Goal: Communication & Community: Answer question/provide support

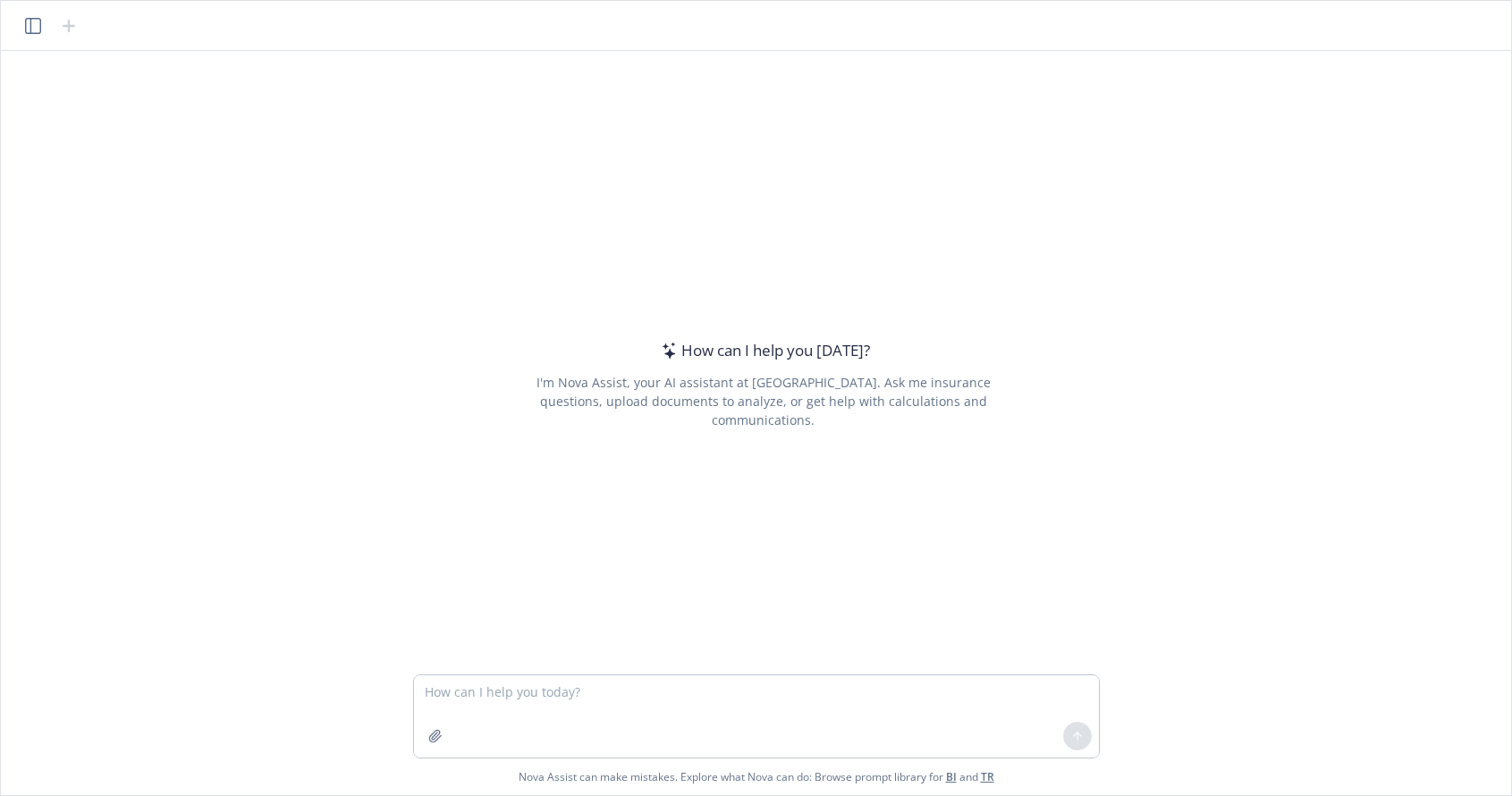
click at [665, 691] on textarea at bounding box center [756, 715] width 685 height 83
click at [489, 697] on textarea "can you do excel spreadsheets" at bounding box center [756, 715] width 685 height 83
type textarea "can you fill out an excel spreadsheets"
click at [1074, 730] on icon at bounding box center [1077, 735] width 13 height 13
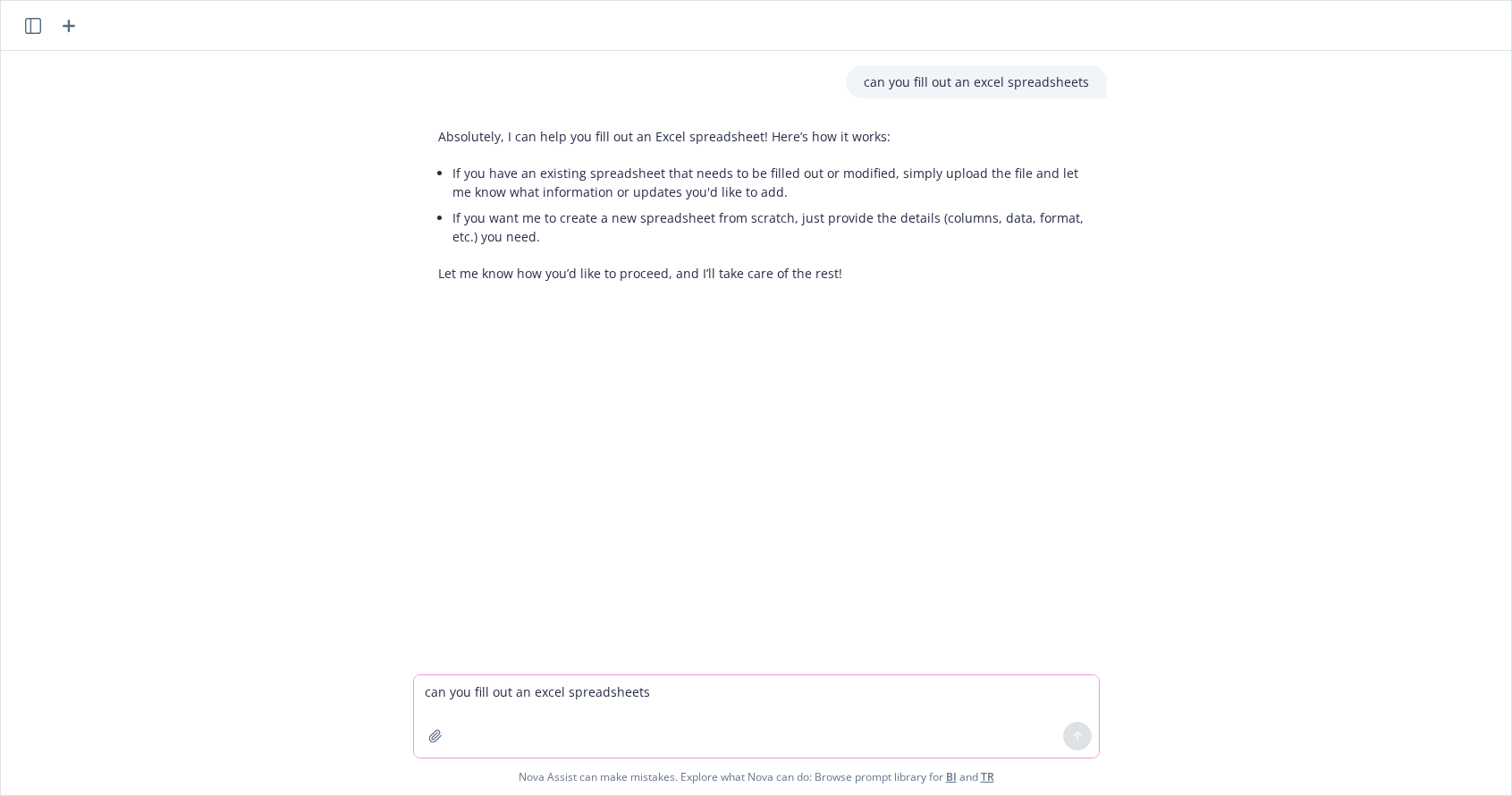
click at [478, 689] on textarea "can you fill out an excel spreadsheets" at bounding box center [756, 715] width 685 height 83
click at [505, 691] on textarea "can you fill out an excel spreadsheets" at bounding box center [756, 715] width 685 height 83
click at [453, 680] on textarea "can you fill out an excel spreadsheets" at bounding box center [756, 715] width 685 height 83
type textarea "P"
click at [544, 692] on textarea "Update the Colum in" at bounding box center [756, 715] width 685 height 83
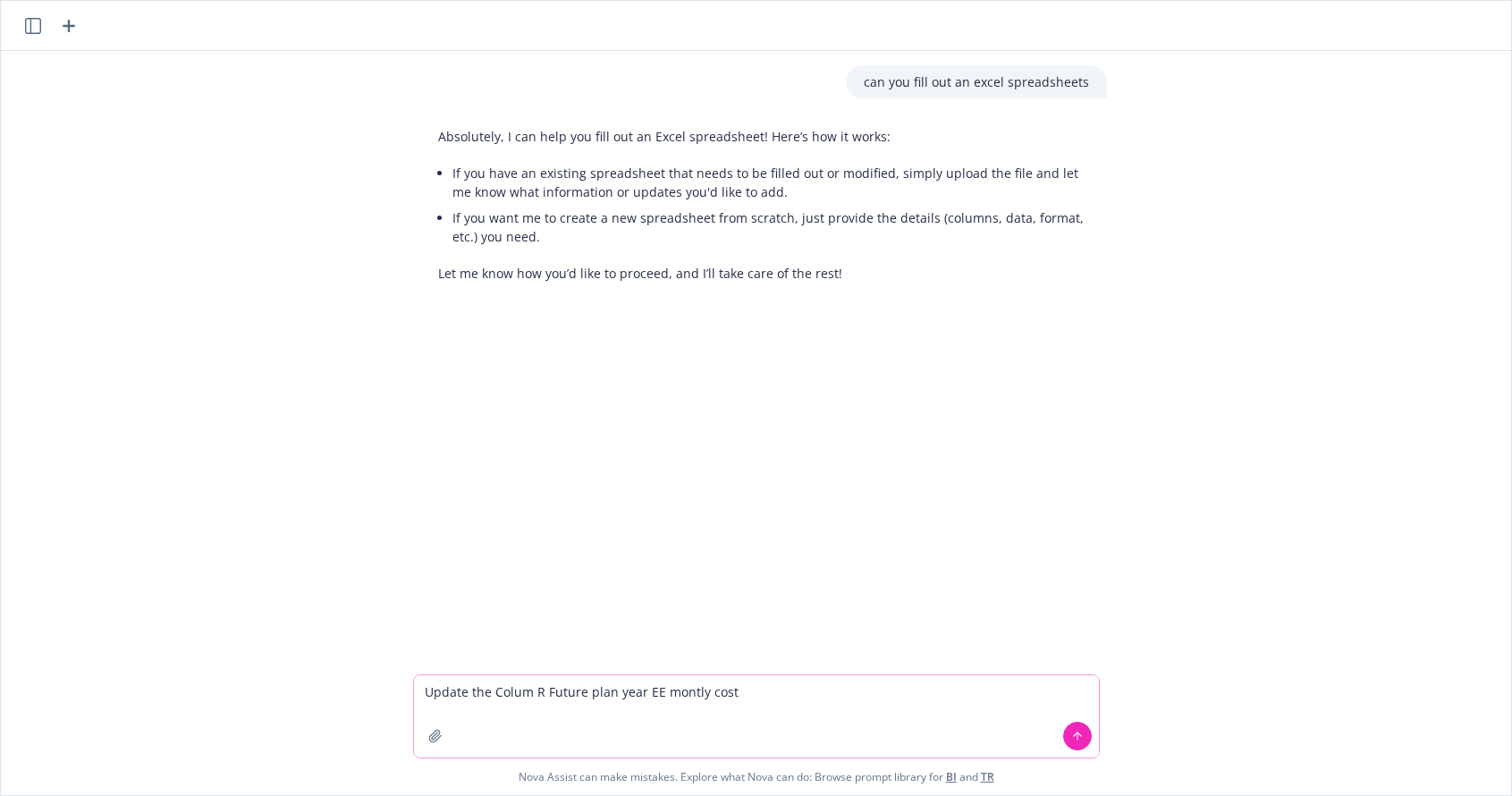
click at [670, 696] on textarea "Update the Colum R Future plan year EE montly cost" at bounding box center [756, 715] width 685 height 83
click at [753, 691] on textarea "Update the Colum R Future plan year EE Montly cost" at bounding box center [756, 715] width 685 height 83
click at [492, 689] on textarea "Update the Colum R Future plan year EE Montly cost with the ACA table plan acco…" at bounding box center [756, 715] width 685 height 83
click at [512, 711] on textarea "Update the Copy of [PERSON_NAME] Colum R Future plan year EE Monthly cost with …" at bounding box center [756, 715] width 685 height 83
click at [590, 718] on textarea "Update the Copy of [PERSON_NAME] Colum R Future plan year EE Monthly cost with …" at bounding box center [756, 715] width 685 height 83
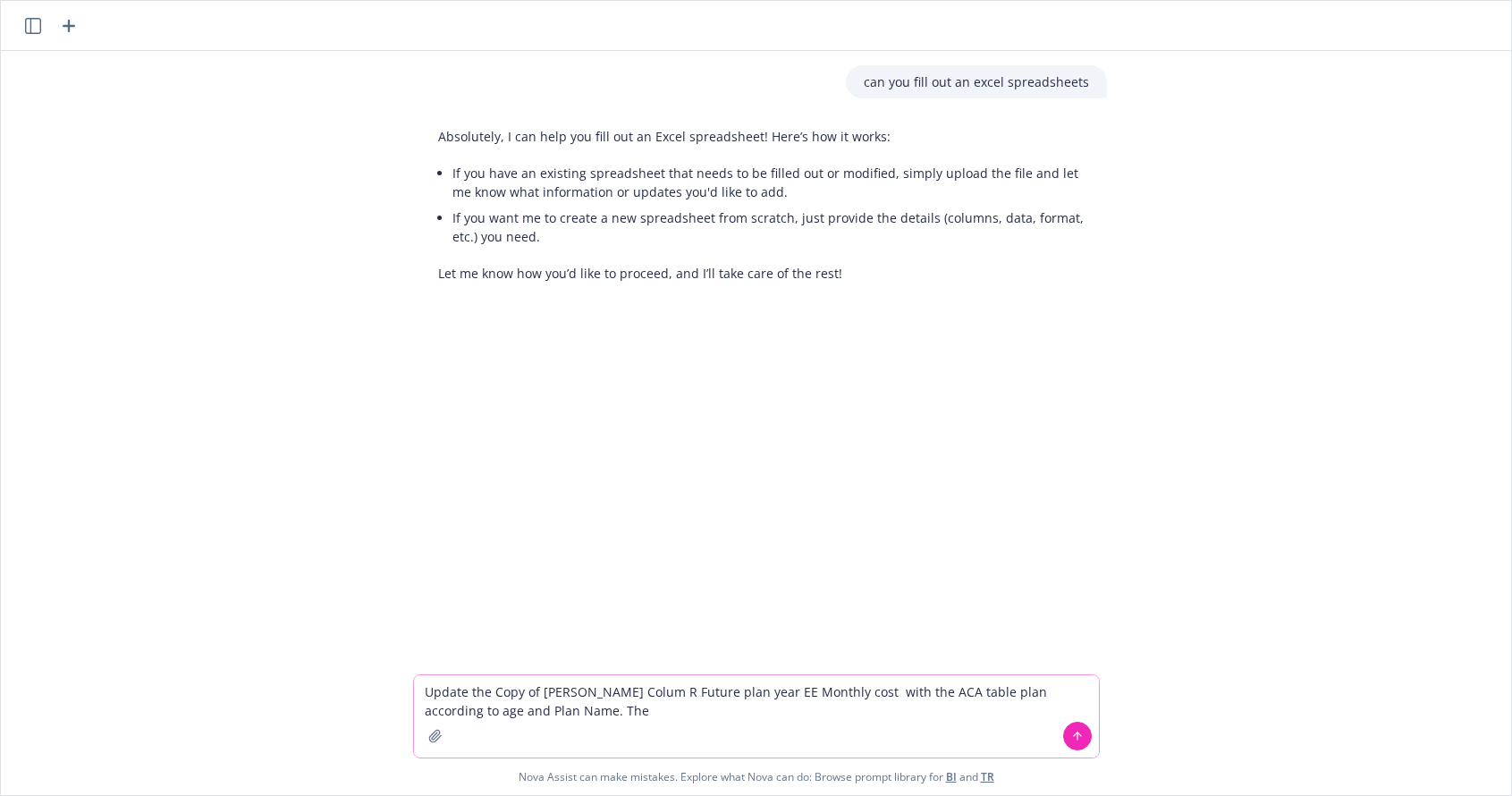
click at [583, 713] on textarea "Update the Copy of [PERSON_NAME] Colum R Future plan year EE Monthly cost with …" at bounding box center [756, 715] width 685 height 83
type textarea "Update the Copy of [PERSON_NAME] Colum R Future plan year EE Monthly cost with …"
drag, startPoint x: 439, startPoint y: 744, endPoint x: 679, endPoint y: 735, distance: 240.2
click at [417, 740] on div at bounding box center [435, 735] width 43 height 43
click at [445, 744] on button "button" at bounding box center [435, 735] width 29 height 29
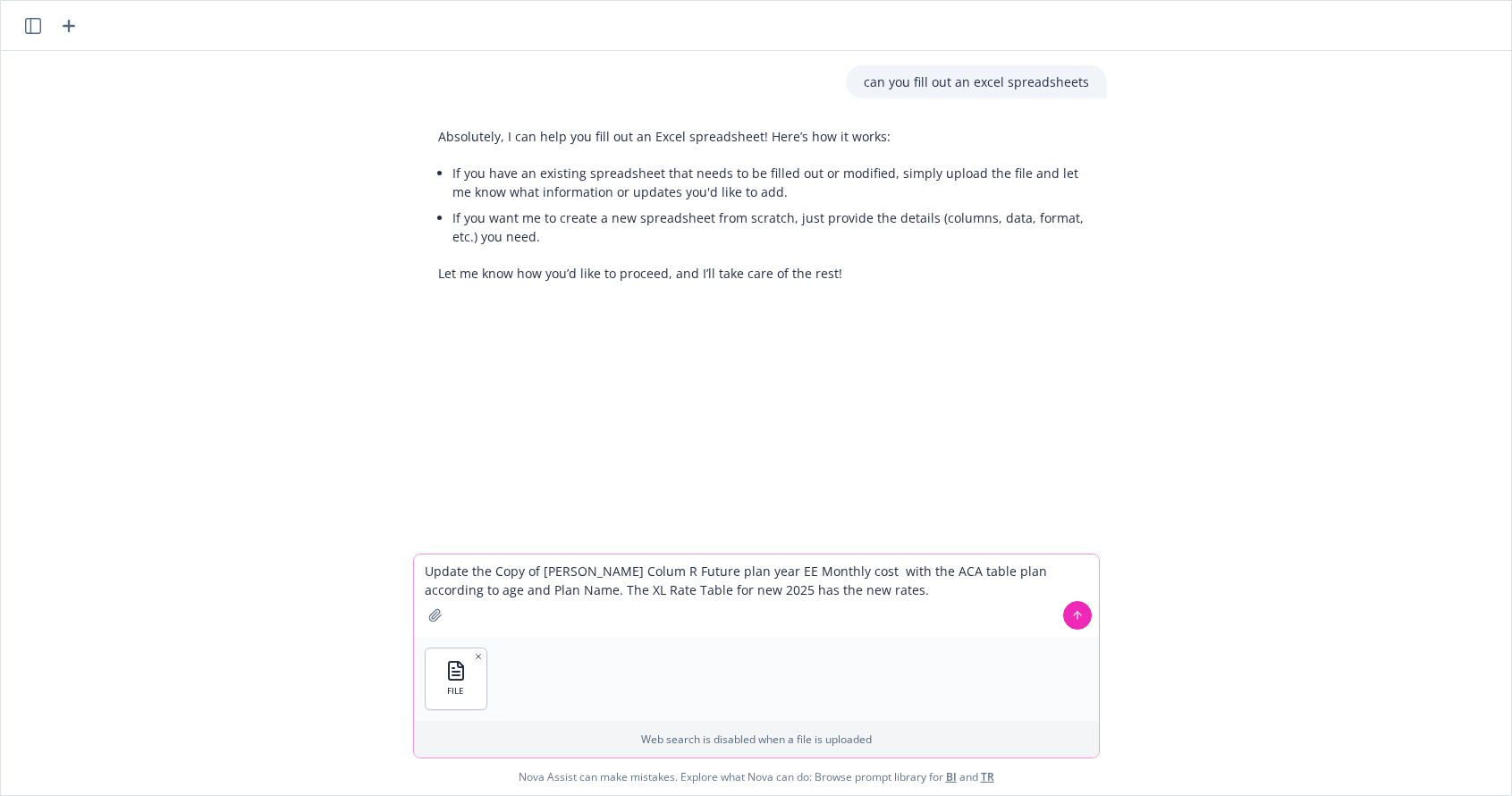
click at [436, 616] on icon "button" at bounding box center [435, 615] width 12 height 12
click at [1076, 616] on icon at bounding box center [1077, 615] width 13 height 13
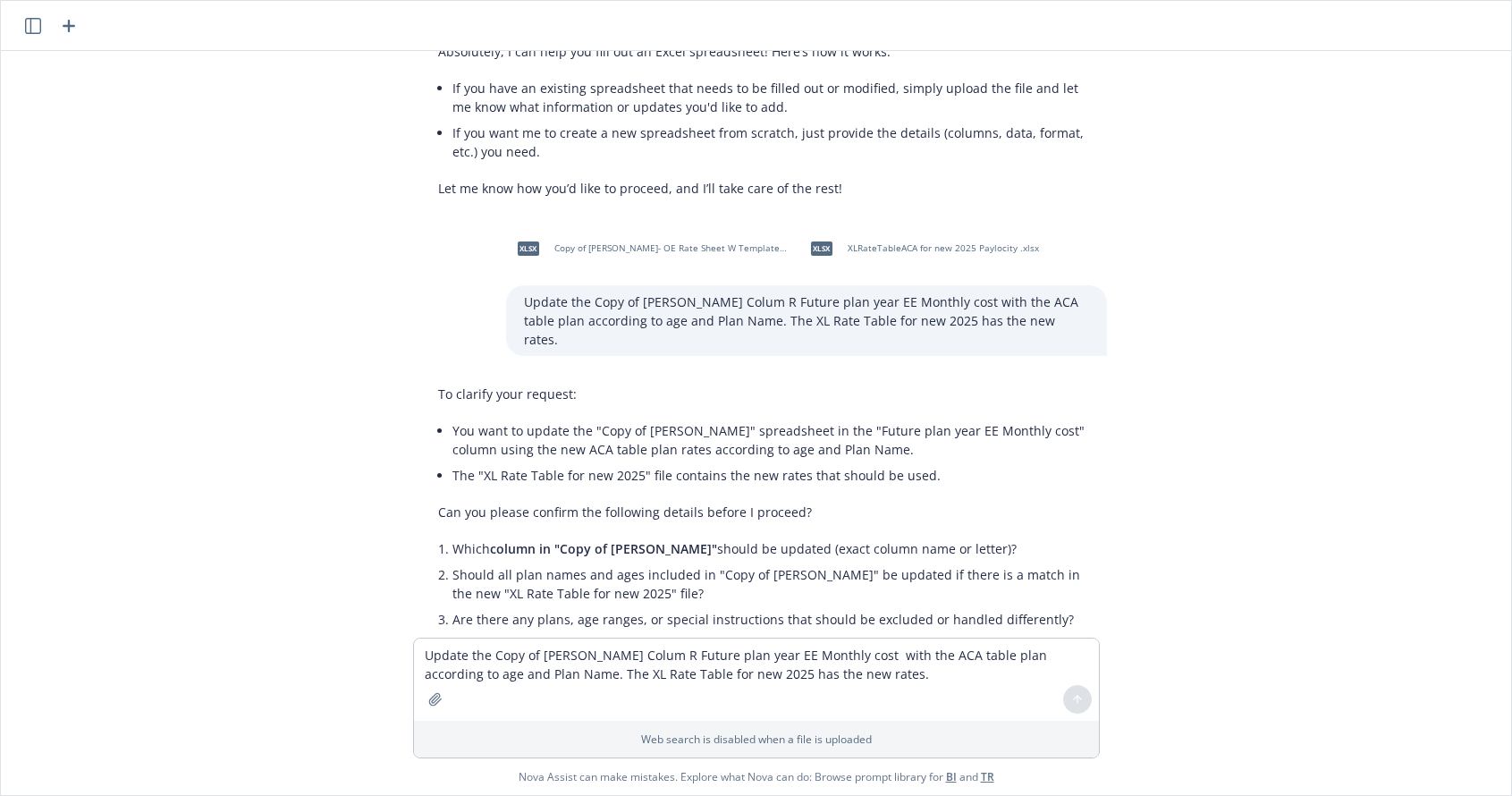
scroll to position [144, 0]
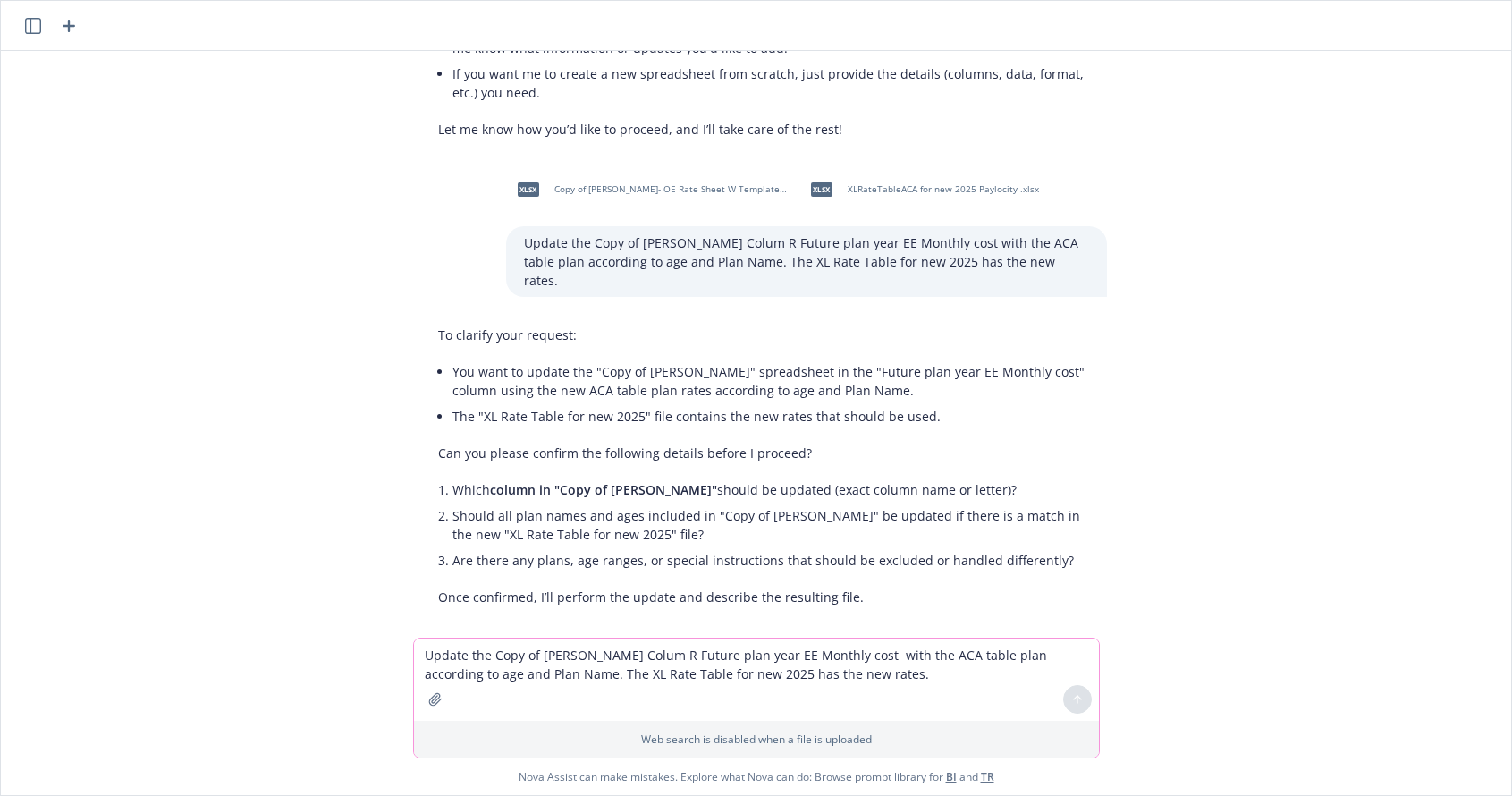
click at [481, 661] on textarea "Update the Copy of [PERSON_NAME] Colum R Future plan year EE Monthly cost with …" at bounding box center [756, 680] width 685 height 83
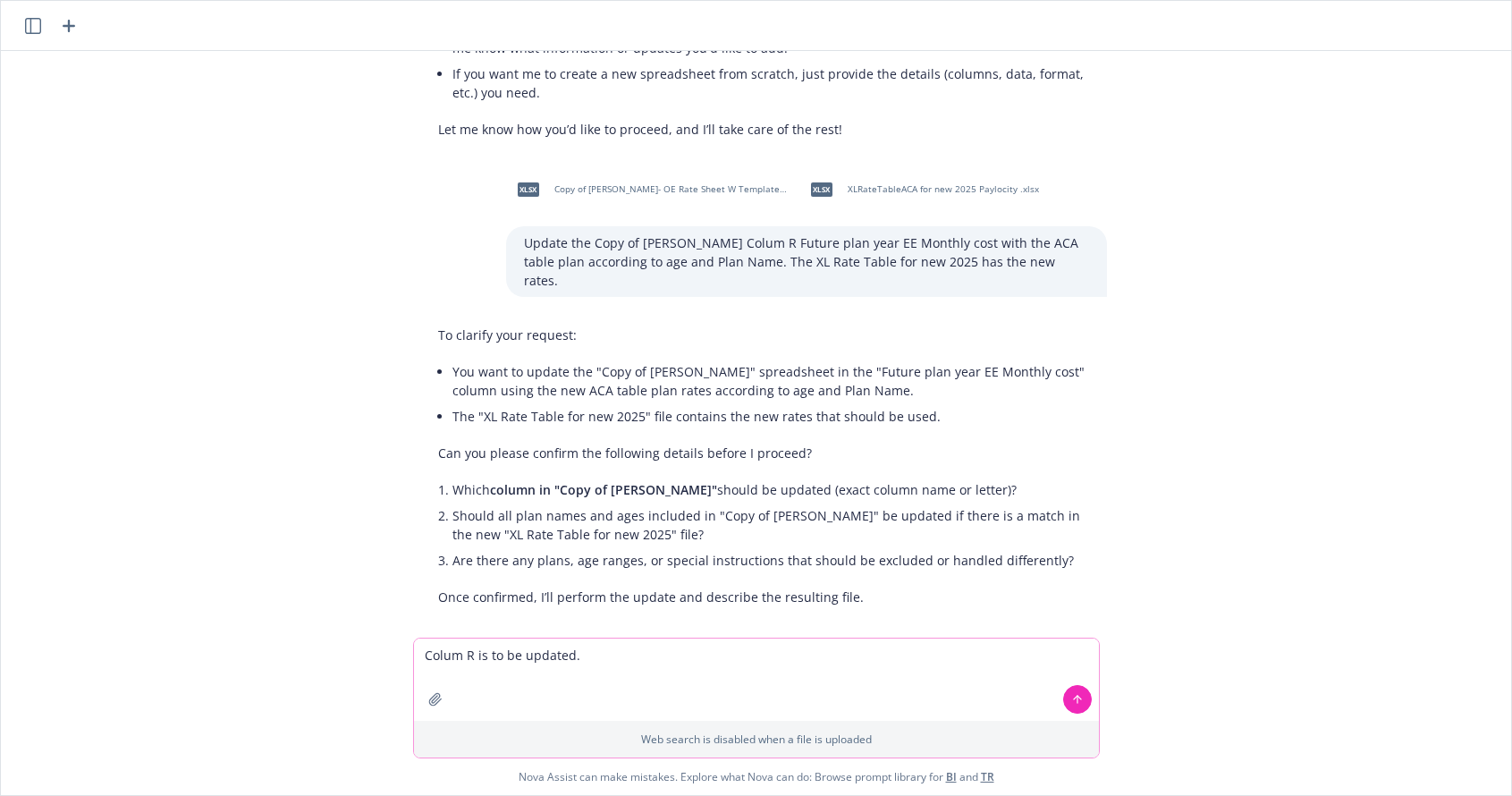
click at [419, 656] on textarea "Colum R is to be updated." at bounding box center [756, 680] width 685 height 83
type textarea "1. Colum R is to be updated."
click at [598, 658] on textarea "1. Colum R is to be updated." at bounding box center [756, 680] width 685 height 83
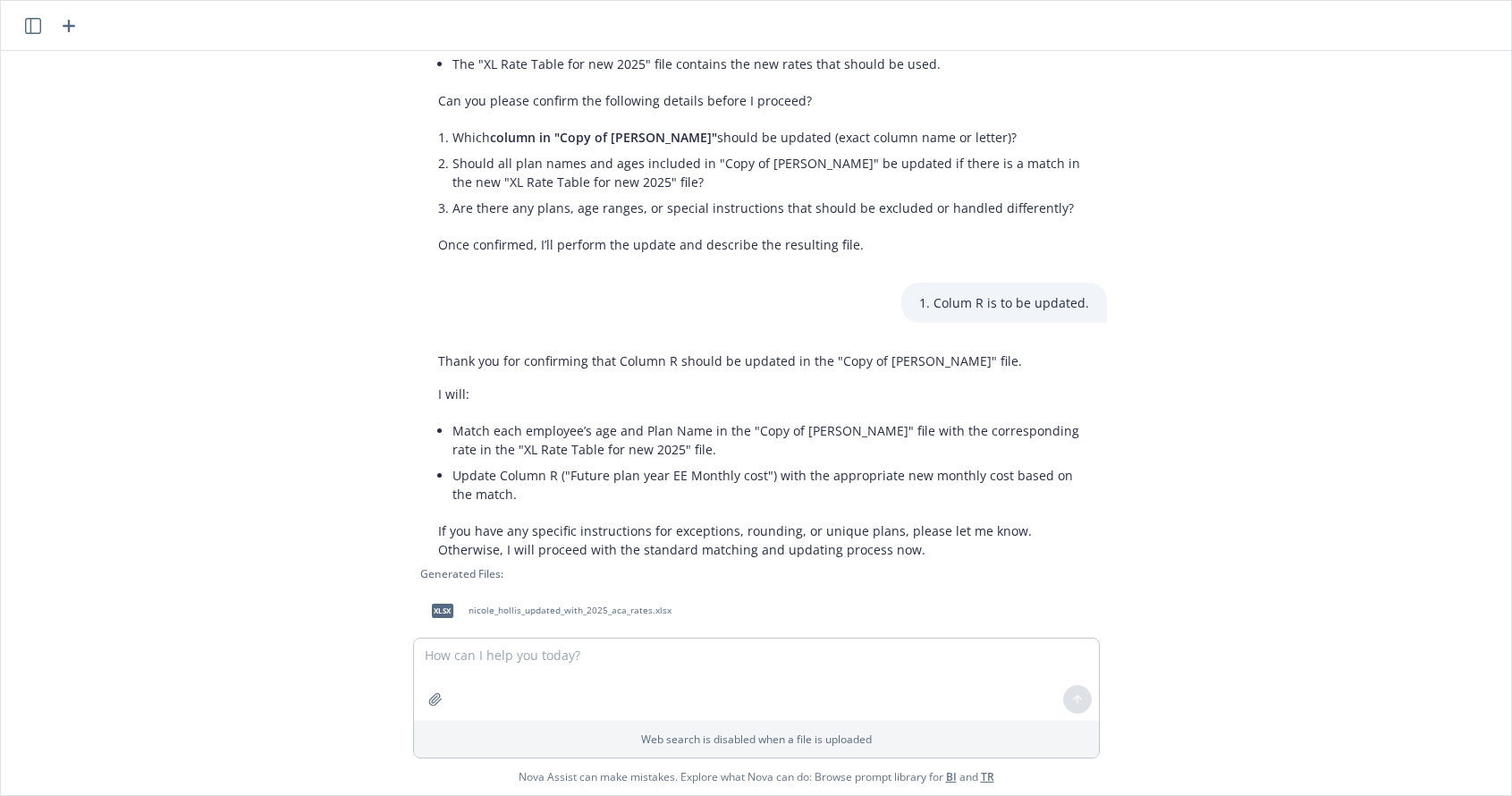
scroll to position [657, 0]
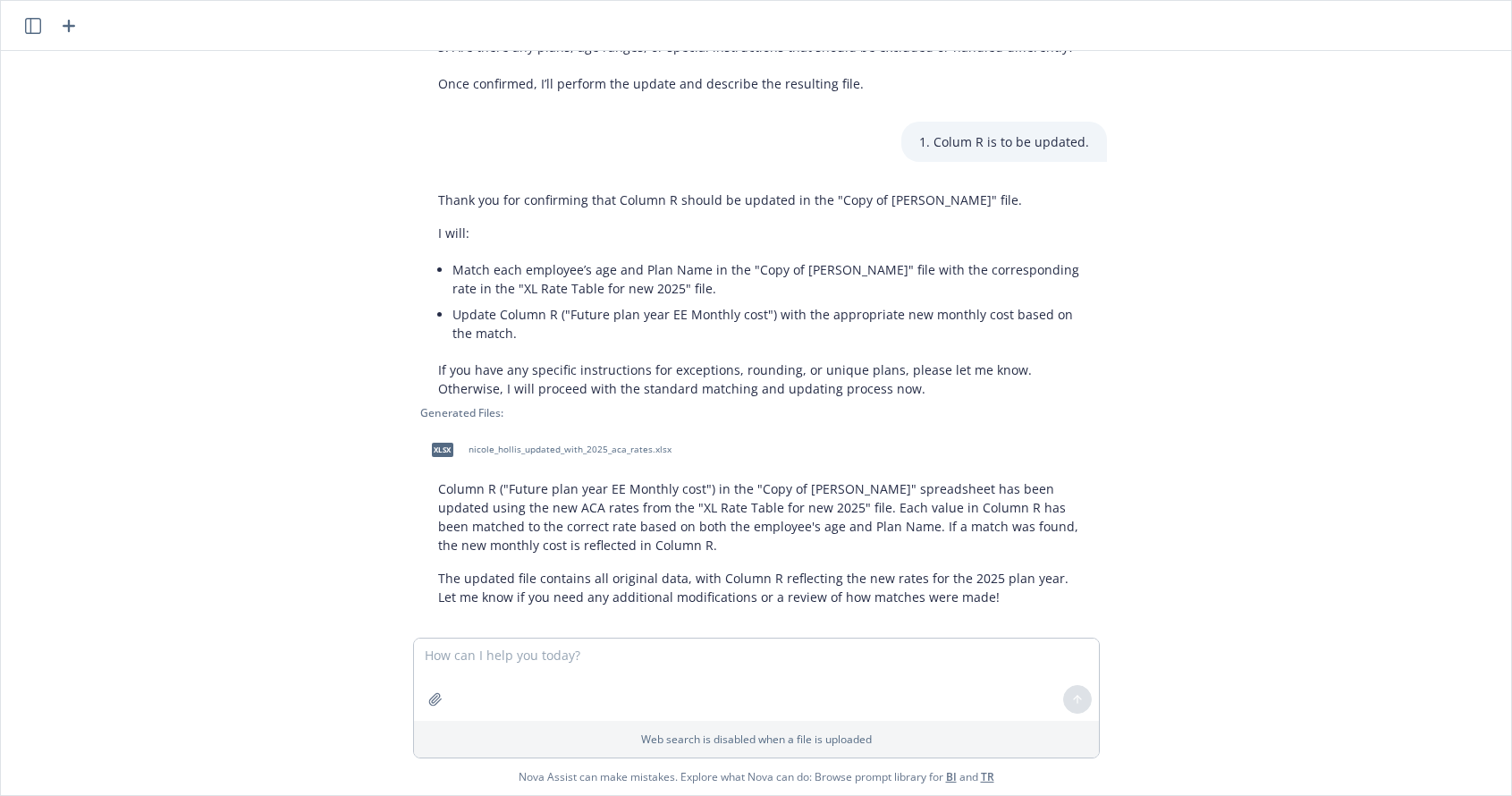
click at [448, 431] on div "xlsx" at bounding box center [443, 450] width 38 height 38
